Goal: Task Accomplishment & Management: Manage account settings

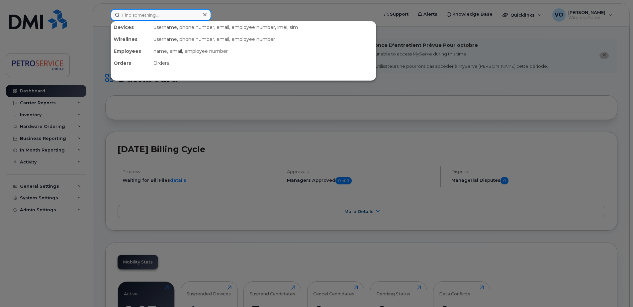
click at [132, 17] on input at bounding box center [161, 15] width 101 height 12
paste input "431-371-8986"
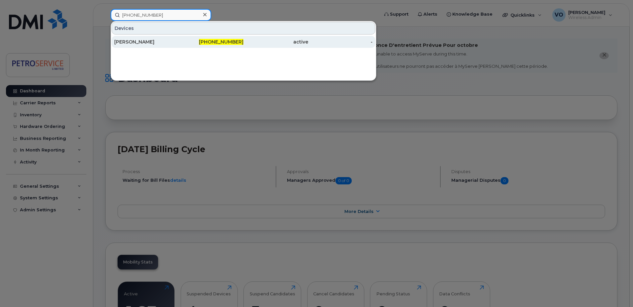
type input "[PHONE_NUMBER]"
click at [186, 40] on div "[PHONE_NUMBER]" at bounding box center [211, 42] width 65 height 7
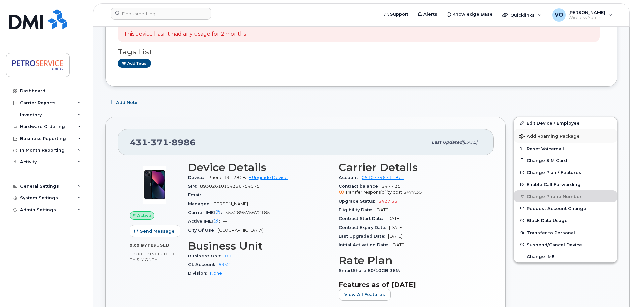
scroll to position [133, 0]
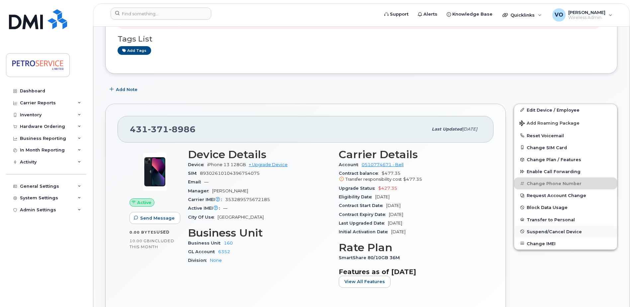
click at [546, 231] on span "Suspend/Cancel Device" at bounding box center [553, 231] width 55 height 5
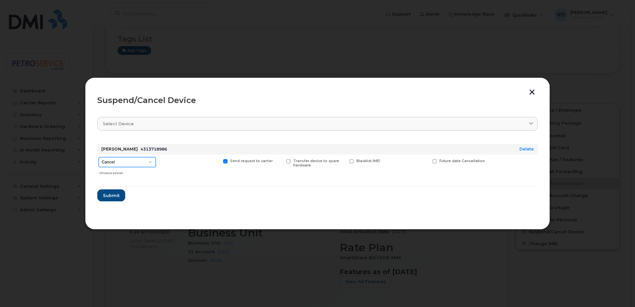
click at [152, 163] on select "Cancel Suspend - Extend Suspension Suspend - Reduced Rate Suspend - Full Rate S…" at bounding box center [127, 162] width 57 height 10
select select "[object Object]"
click at [99, 157] on select "Cancel Suspend - Extend Suspension Suspend - Reduced Rate Suspend - Full Rate S…" at bounding box center [127, 162] width 57 height 10
click at [118, 194] on span "Submit" at bounding box center [111, 195] width 17 height 6
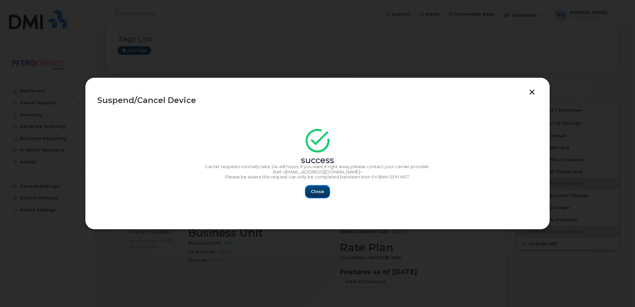
click at [325, 194] on button "Close" at bounding box center [317, 192] width 24 height 12
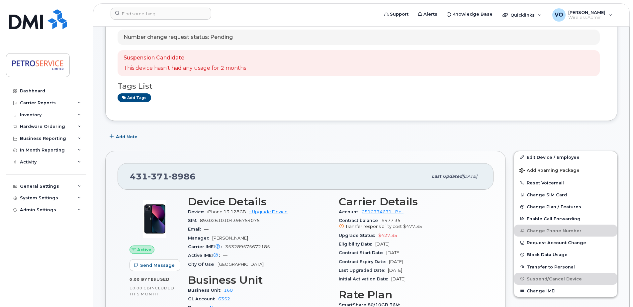
scroll to position [0, 0]
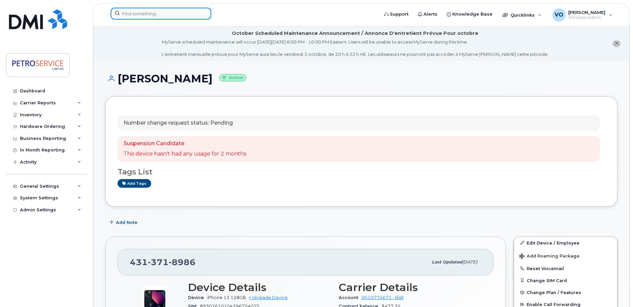
click at [139, 13] on input at bounding box center [161, 14] width 101 height 12
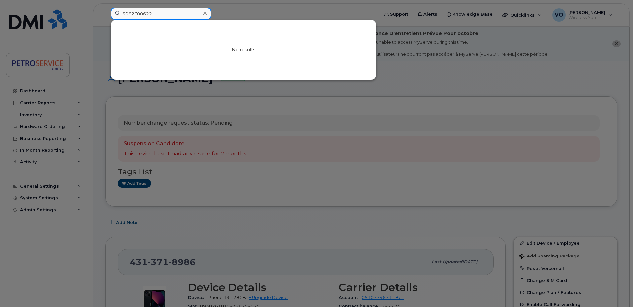
click at [132, 14] on input "5062700622" at bounding box center [161, 14] width 101 height 12
drag, startPoint x: 143, startPoint y: 15, endPoint x: 139, endPoint y: 15, distance: 4.0
click at [139, 15] on input "506-2700622" at bounding box center [161, 14] width 101 height 12
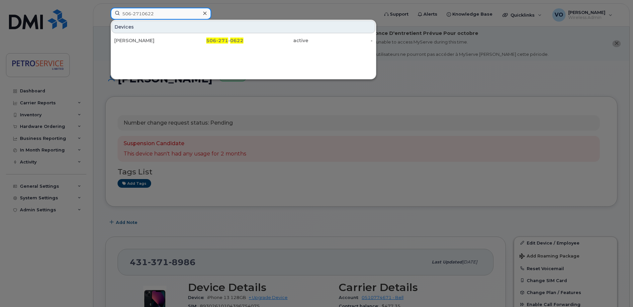
type input "506-2710622"
click at [162, 47] on div "Devices Olena Vasylyeva 506-271 - 0622 active -" at bounding box center [244, 50] width 266 height 60
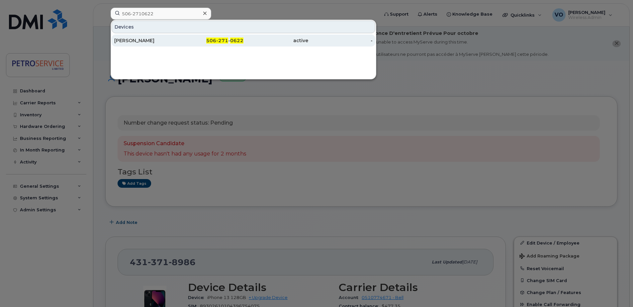
click at [166, 40] on div "[PERSON_NAME]" at bounding box center [146, 40] width 65 height 7
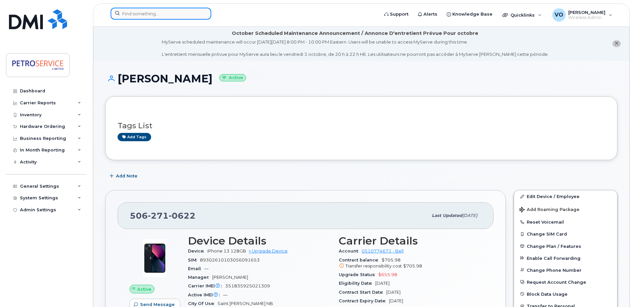
click at [139, 15] on input at bounding box center [161, 14] width 101 height 12
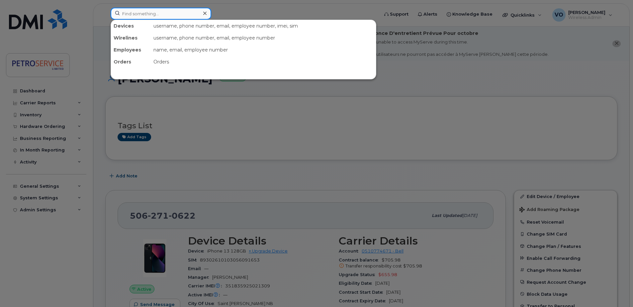
paste input "[PHONE_NUMBER]"
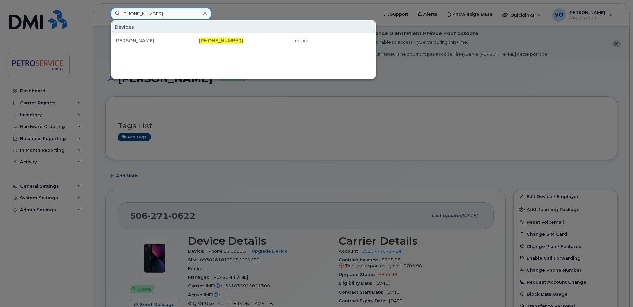
type input "[PHONE_NUMBER]"
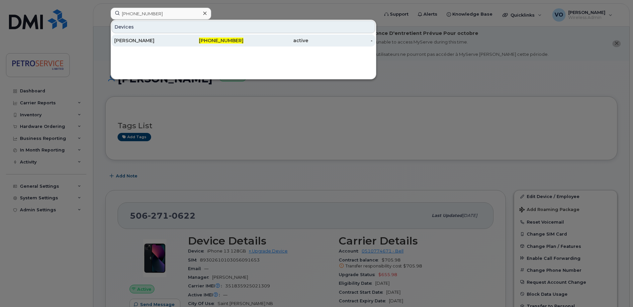
click at [159, 40] on div "[PERSON_NAME]" at bounding box center [146, 40] width 65 height 7
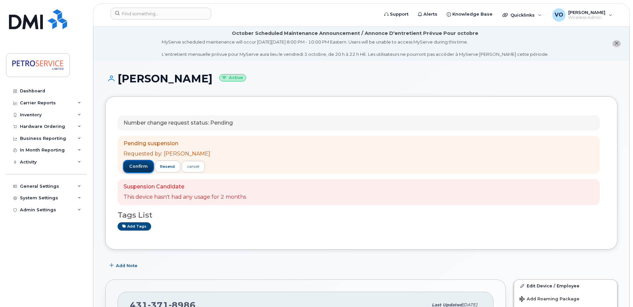
click at [137, 169] on span "confirm" at bounding box center [138, 166] width 19 height 6
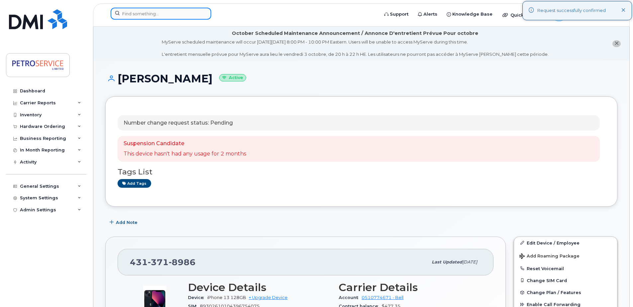
click at [143, 17] on input at bounding box center [161, 14] width 101 height 12
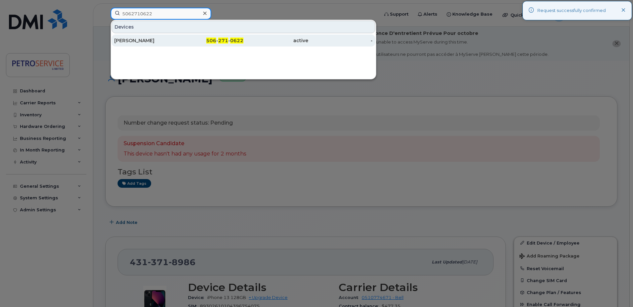
type input "5062710622"
click at [151, 43] on div "[PERSON_NAME]" at bounding box center [146, 40] width 65 height 7
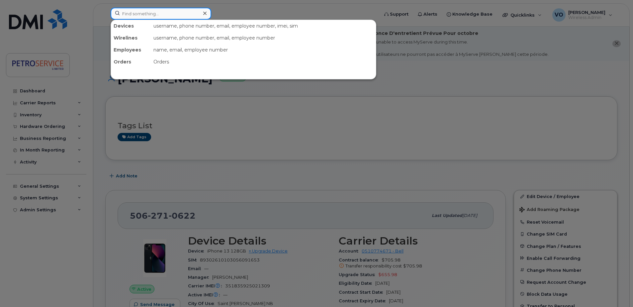
click at [136, 13] on input at bounding box center [161, 14] width 101 height 12
paste input "[PHONE_NUMBER]"
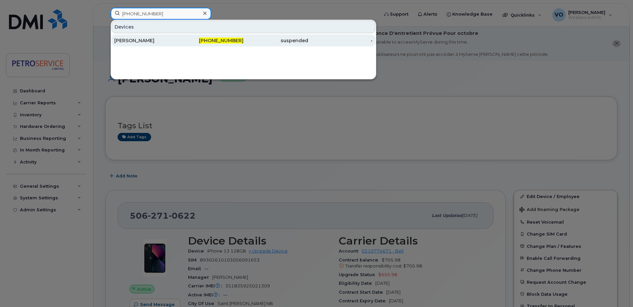
type input "[PHONE_NUMBER]"
click at [167, 39] on div "[PERSON_NAME]" at bounding box center [146, 40] width 65 height 7
